Goal: Task Accomplishment & Management: Manage account settings

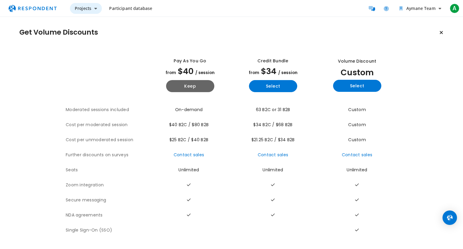
click at [93, 7] on button "Projects" at bounding box center [86, 8] width 32 height 11
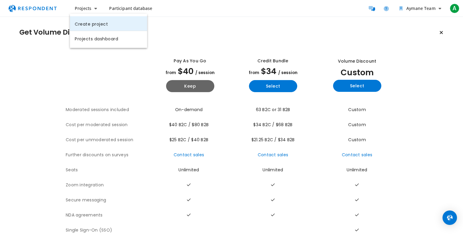
click at [86, 19] on link "Create project" at bounding box center [108, 23] width 77 height 14
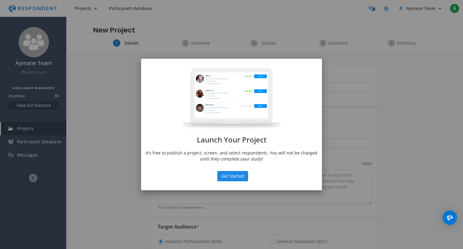
click at [232, 179] on button "Get Started" at bounding box center [232, 176] width 31 height 10
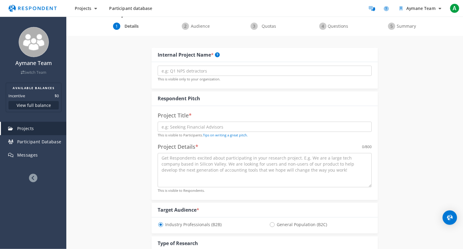
scroll to position [6, 0]
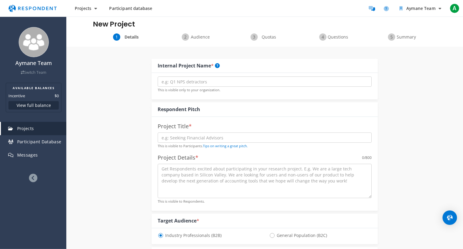
click at [129, 9] on span "Participant database" at bounding box center [130, 8] width 43 height 6
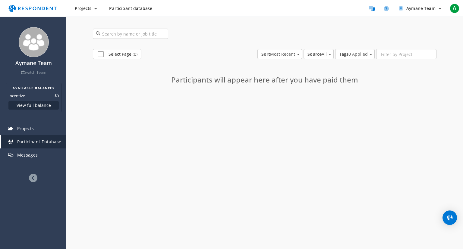
click at [143, 32] on input "search" at bounding box center [130, 34] width 75 height 10
type input "naji"
click at [426, 3] on button "Aymane Team" at bounding box center [421, 8] width 52 height 11
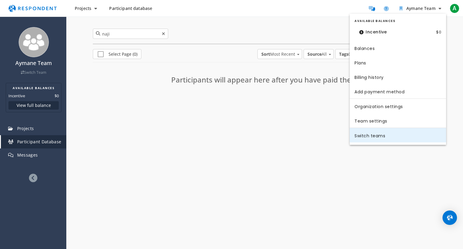
click at [367, 135] on link "Switch teams" at bounding box center [398, 135] width 97 height 14
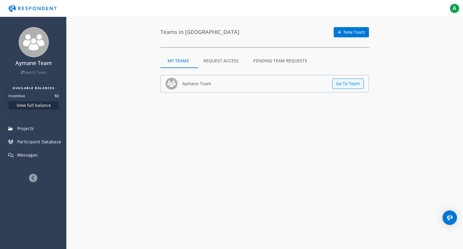
click at [452, 9] on span "A" at bounding box center [455, 9] width 10 height 10
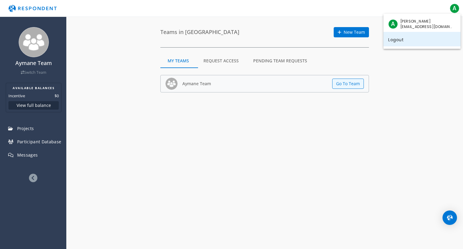
click at [402, 38] on link "Logout" at bounding box center [422, 39] width 77 height 14
